Goal: Find specific fact: Find specific fact

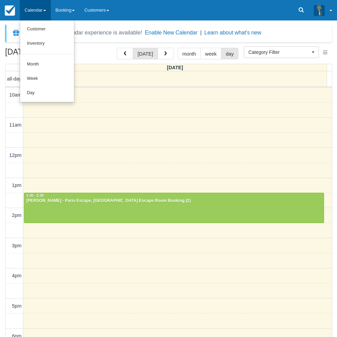
select select
click at [44, 89] on link "Day" at bounding box center [47, 93] width 54 height 14
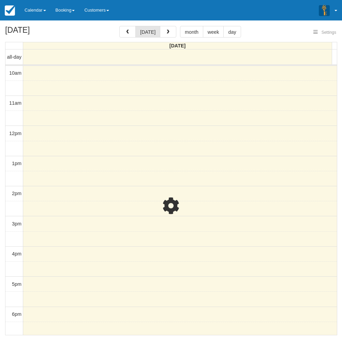
select select
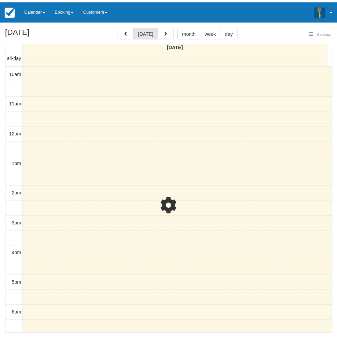
scroll to position [61, 0]
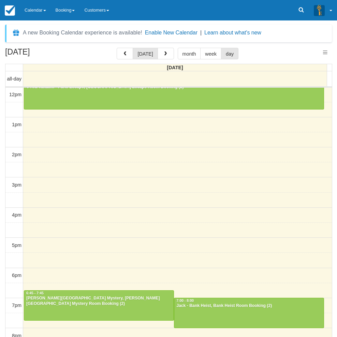
select select
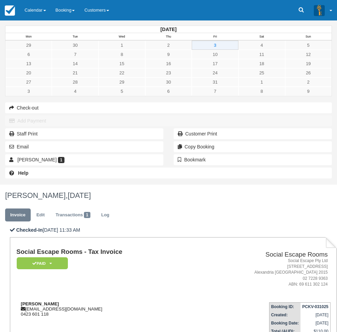
click at [59, 301] on strong "Ara Vakatini" at bounding box center [40, 303] width 38 height 5
drag, startPoint x: 110, startPoint y: 138, endPoint x: 118, endPoint y: 138, distance: 8.2
click at [59, 301] on strong "Ara Vakatini" at bounding box center [40, 303] width 38 height 5
copy strong "Ara Vakatini"
